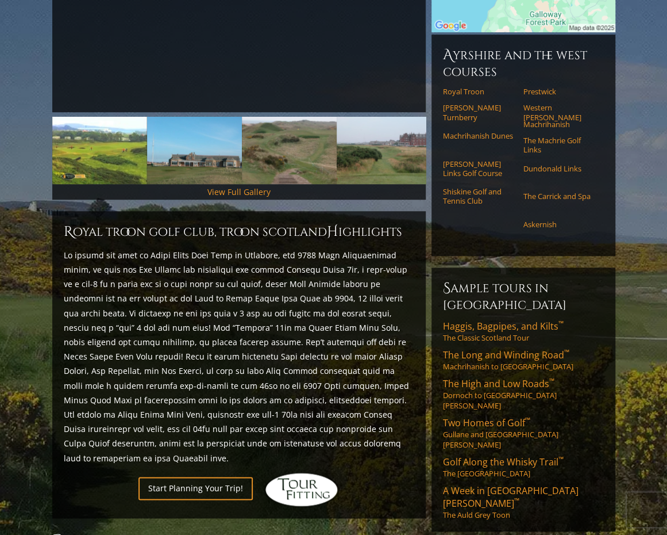
scroll to position [321, 0]
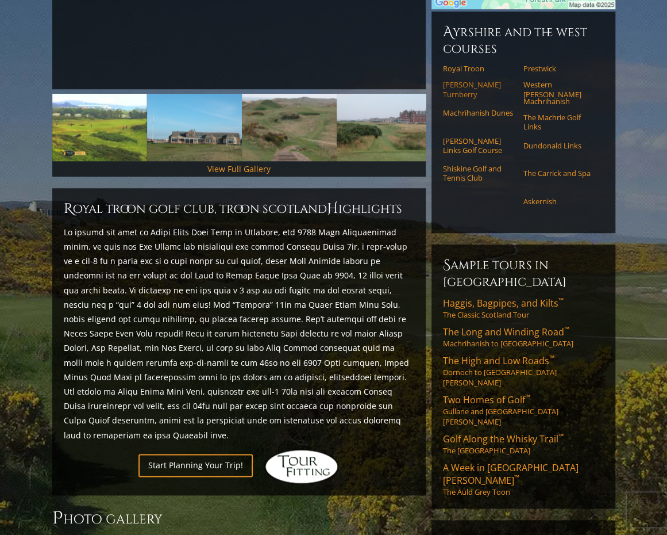
click at [454, 95] on link "[PERSON_NAME] Turnberry" at bounding box center [479, 89] width 73 height 19
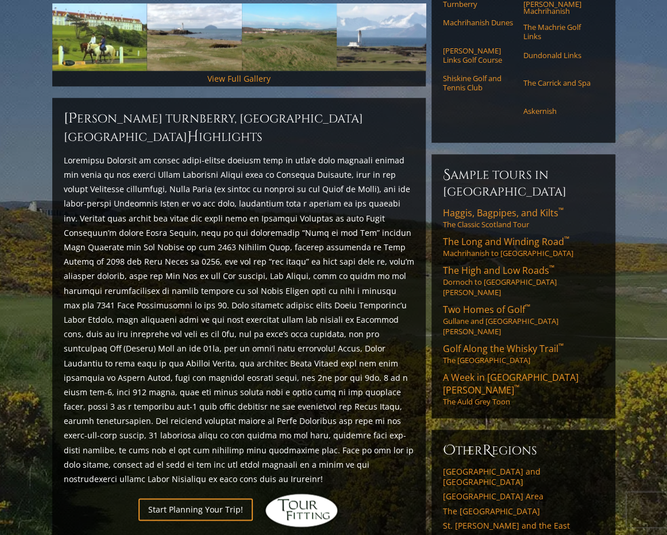
scroll to position [432, 0]
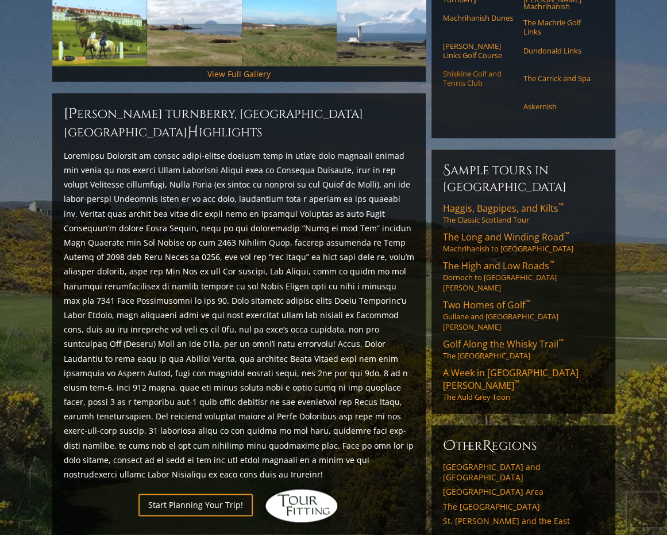
click at [467, 83] on link "Shiskine Golf and Tennis Club" at bounding box center [479, 78] width 73 height 19
